Goal: Transaction & Acquisition: Download file/media

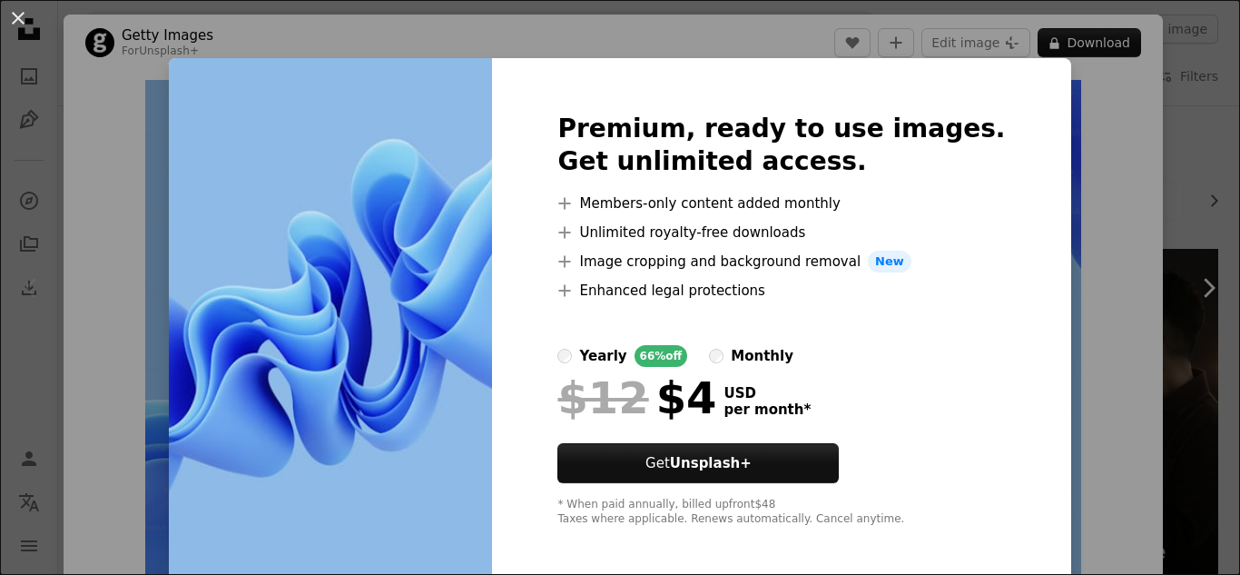
click at [435, 248] on img at bounding box center [330, 319] width 323 height 523
drag, startPoint x: 1033, startPoint y: 167, endPoint x: 1122, endPoint y: 6, distance: 183.6
click at [1033, 167] on div "An X shape Premium, ready to use images. Get unlimited access. A plus sign Memb…" at bounding box center [620, 287] width 1240 height 575
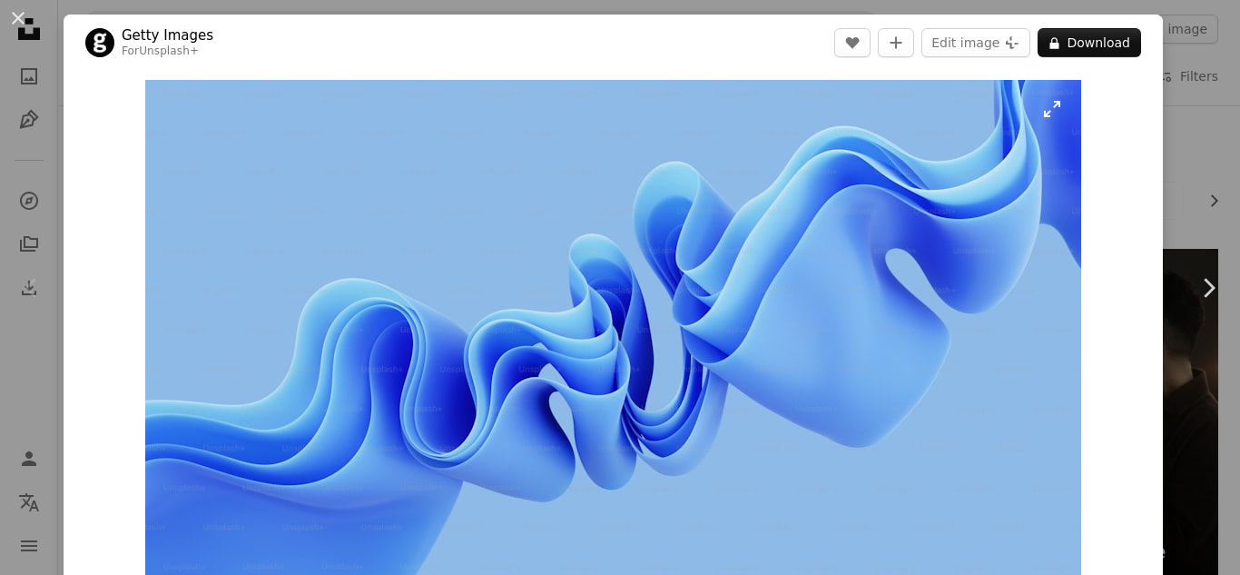
click at [488, 306] on img "Zoom in on this image" at bounding box center [613, 343] width 936 height 526
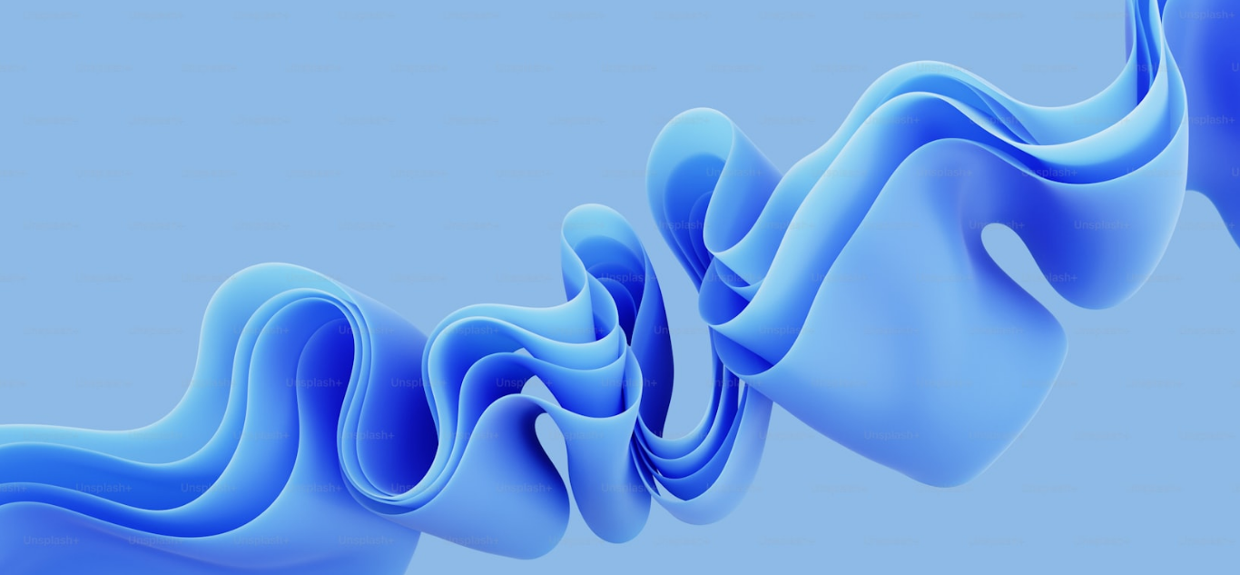
click at [488, 306] on img "Zoom out on this image" at bounding box center [620, 348] width 1242 height 699
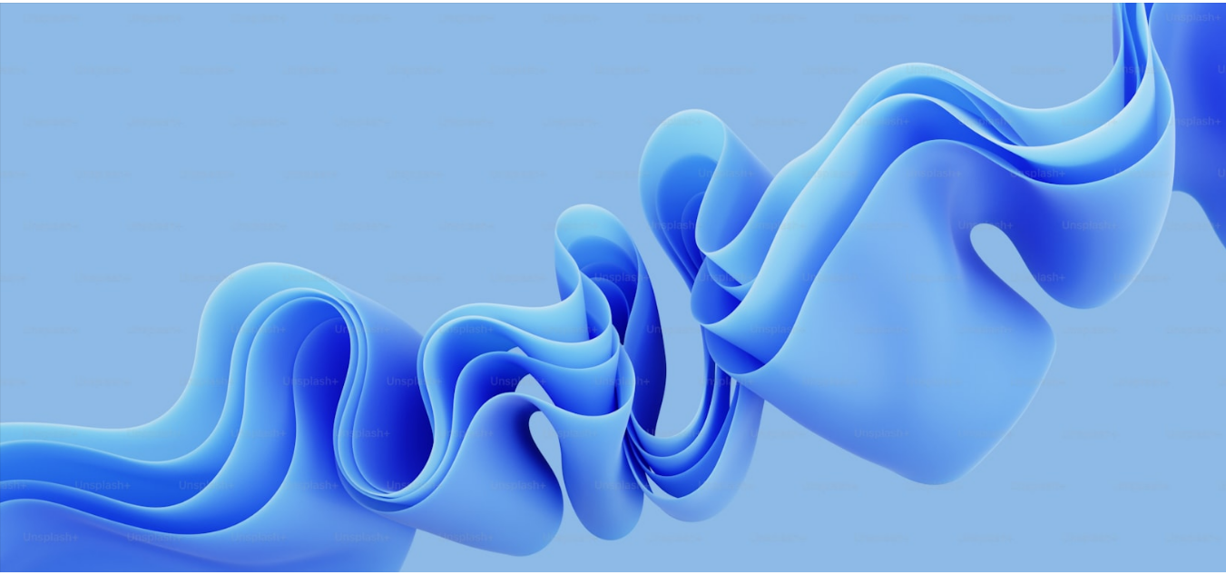
scroll to position [32, 0]
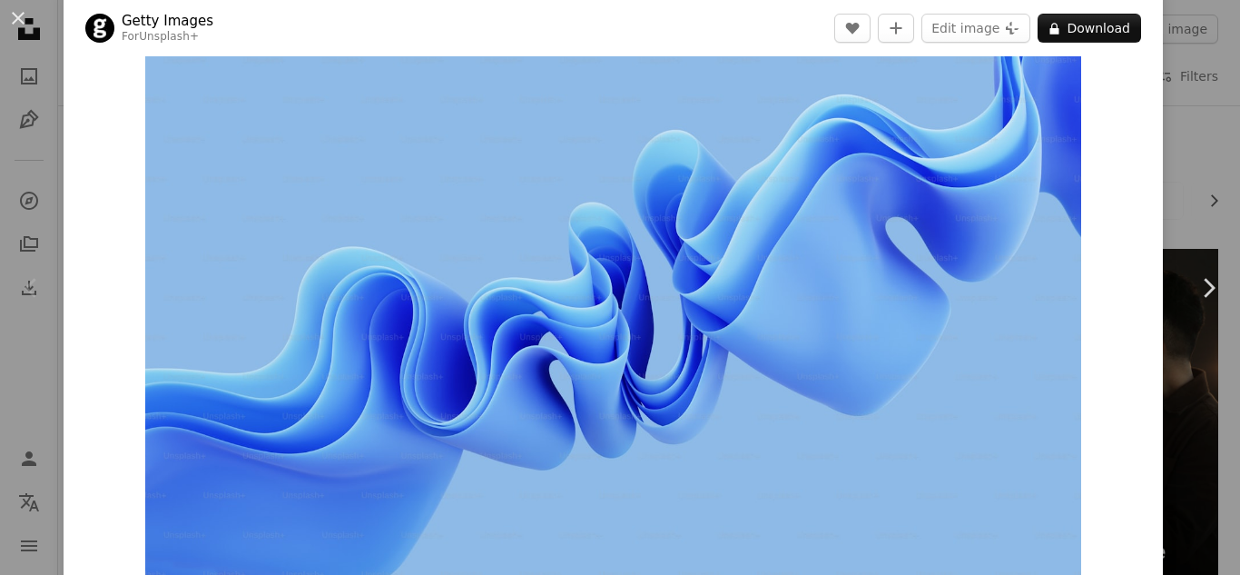
click at [1177, 55] on div "An X shape Chevron left Chevron right Getty Images For Unsplash+ A heart A plus…" at bounding box center [620, 287] width 1240 height 575
